Goal: Information Seeking & Learning: Find specific page/section

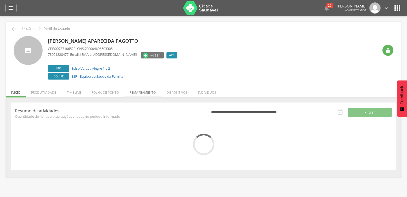
click at [129, 92] on li "Remapeamento" at bounding box center [142, 91] width 37 height 13
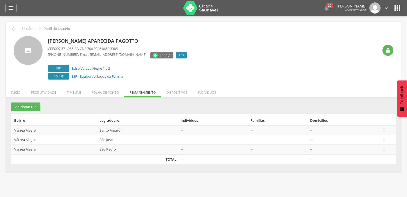
click at [200, 67] on div "[PERSON_NAME] Aparecida Pagotto CPF: 007.371.065-22 , CNS: 700 0046 0650 3305 […" at bounding box center [213, 58] width 330 height 45
click at [170, 98] on div "**********" at bounding box center [203, 134] width 395 height 75
click at [203, 91] on li "Indivíduos" at bounding box center [206, 91] width 29 height 13
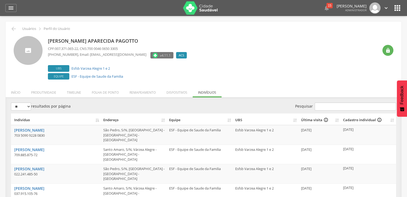
click at [207, 94] on ul "Início Produtividade Timeline Folha de ponto Remapeamento Gerenciar acesso Quar…" at bounding box center [203, 92] width 395 height 5
click at [294, 120] on th "UBS" at bounding box center [266, 120] width 66 height 12
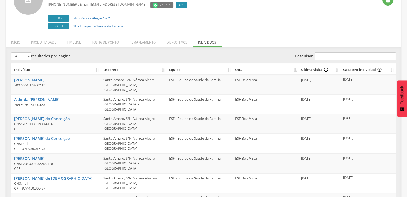
scroll to position [53, 0]
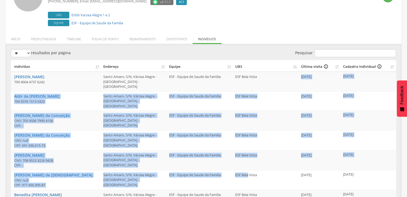
drag, startPoint x: 263, startPoint y: 75, endPoint x: 247, endPoint y: 178, distance: 104.1
click at [247, 178] on tbody "Agnalda [PERSON_NAME] 700 4004 4737 6242 [GEOGRAPHIC_DATA], S/N, [GEOGRAPHIC_DA…" at bounding box center [203, 170] width 385 height 197
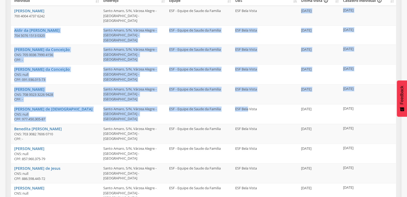
scroll to position [134, 0]
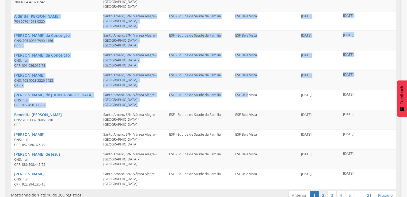
click at [324, 191] on link "2" at bounding box center [322, 195] width 9 height 9
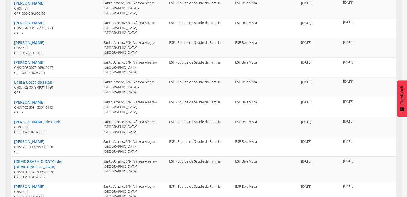
scroll to position [137, 0]
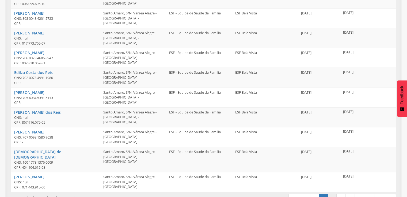
click at [331, 194] on link "3" at bounding box center [331, 198] width 9 height 9
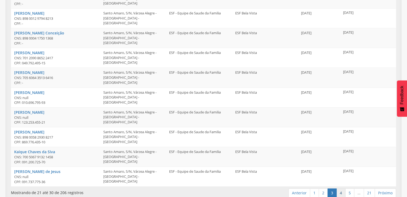
click at [341, 195] on link "4" at bounding box center [340, 193] width 9 height 9
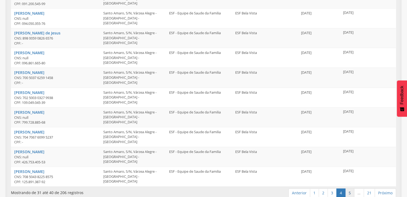
click at [347, 192] on link "5" at bounding box center [349, 193] width 9 height 9
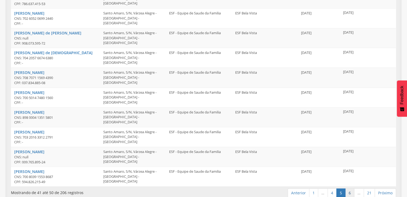
click at [349, 192] on link "6" at bounding box center [349, 193] width 9 height 9
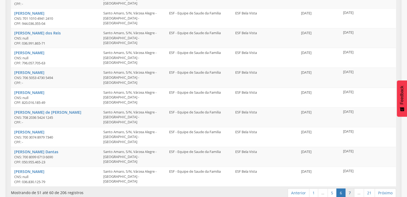
click at [351, 189] on link "7" at bounding box center [349, 193] width 9 height 9
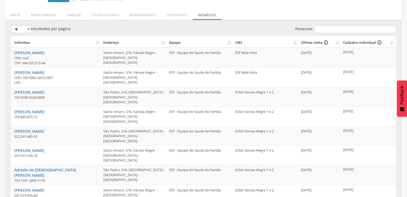
scroll to position [51, 0]
